Goal: Check status: Check status

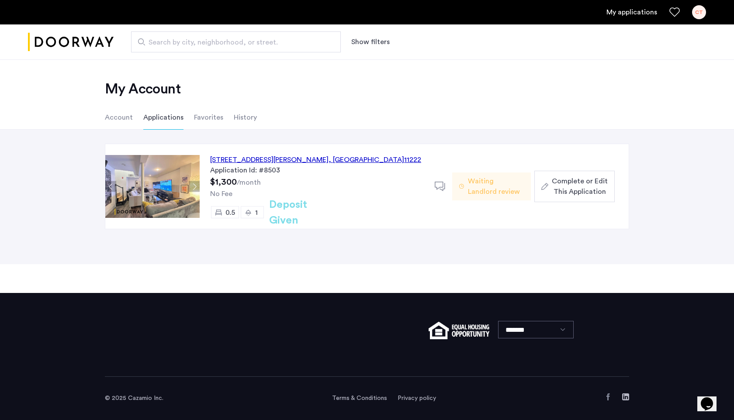
click at [276, 160] on div "[STREET_ADDRESS][PERSON_NAME]" at bounding box center [315, 160] width 211 height 10
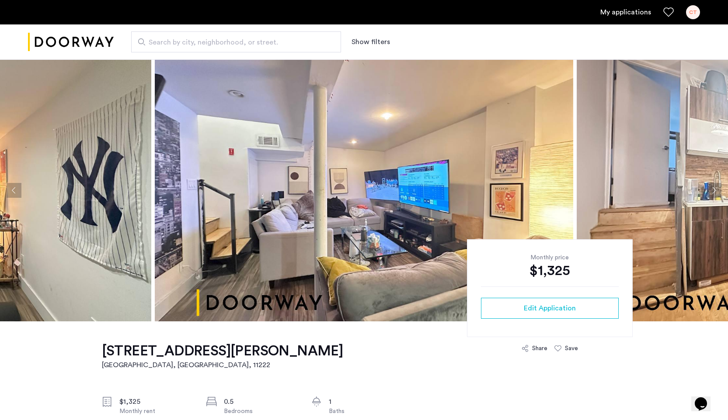
click at [73, 42] on img "Cazamio logo" at bounding box center [71, 42] width 86 height 33
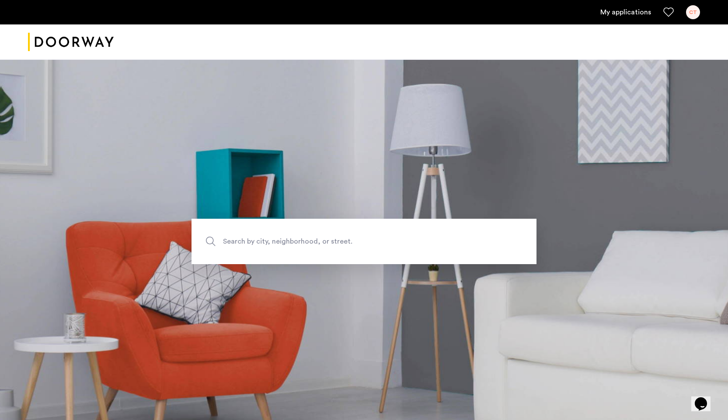
click at [624, 5] on ul "My applications CT" at bounding box center [364, 12] width 672 height 14
click at [622, 13] on link "My applications" at bounding box center [625, 12] width 51 height 10
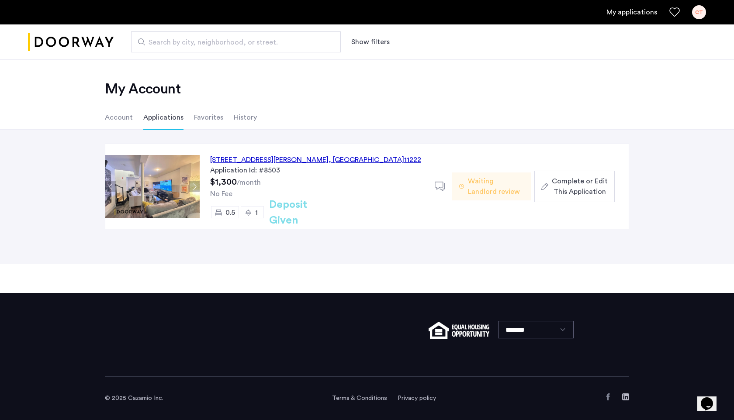
click at [481, 186] on span "Waiting Landlord review" at bounding box center [496, 186] width 56 height 21
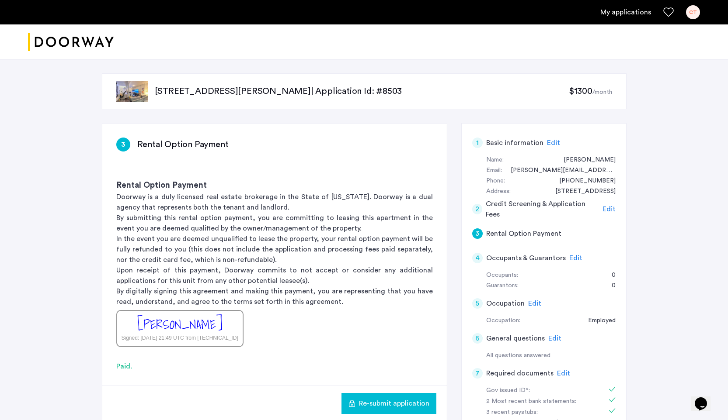
click at [36, 47] on img "Cazamio logo" at bounding box center [71, 42] width 86 height 33
